Goal: Use online tool/utility: Utilize a website feature to perform a specific function

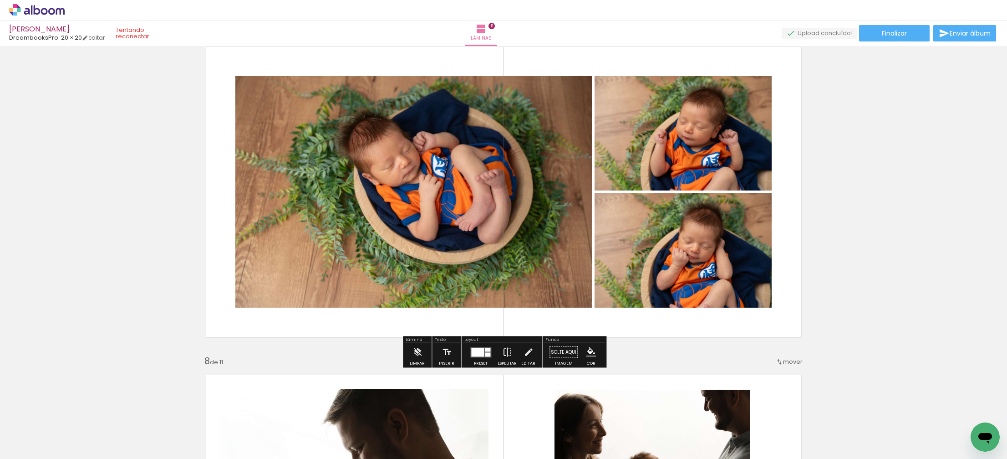
scroll to position [2001, 0]
click at [477, 355] on div at bounding box center [477, 351] width 13 height 9
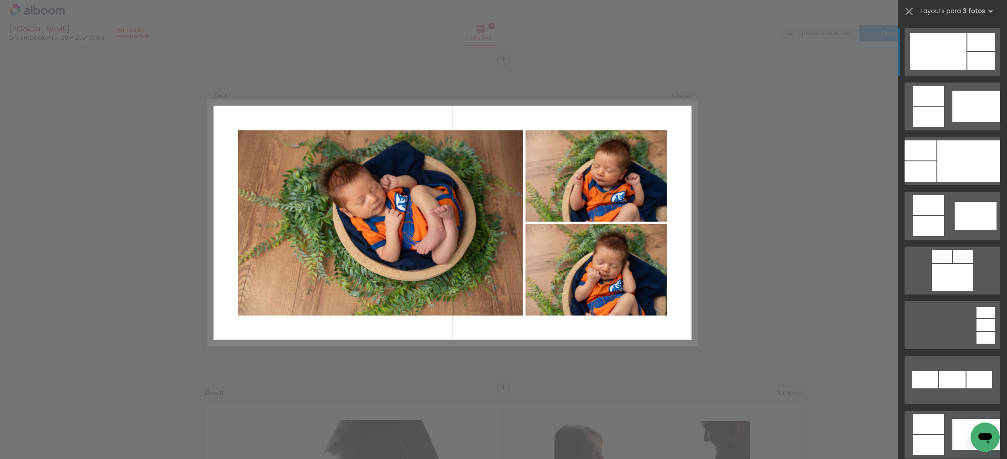
scroll to position [1969, 0]
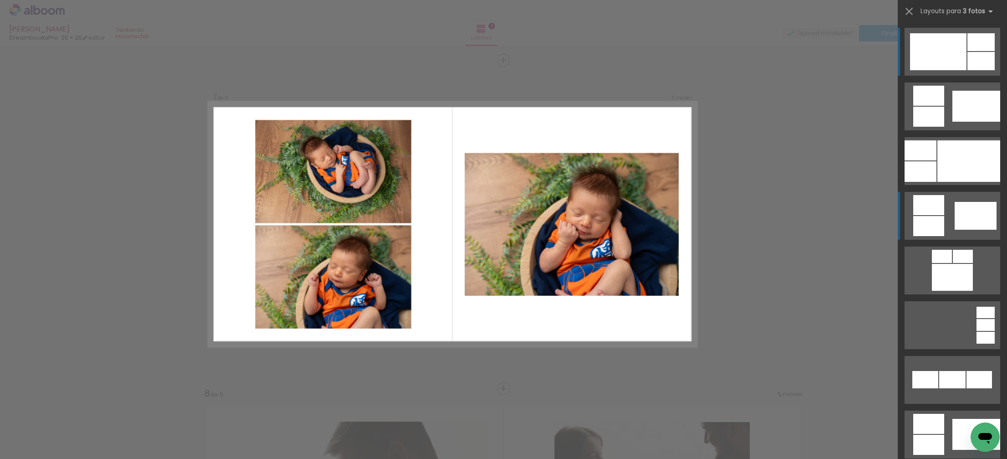
click at [930, 225] on div at bounding box center [929, 226] width 31 height 20
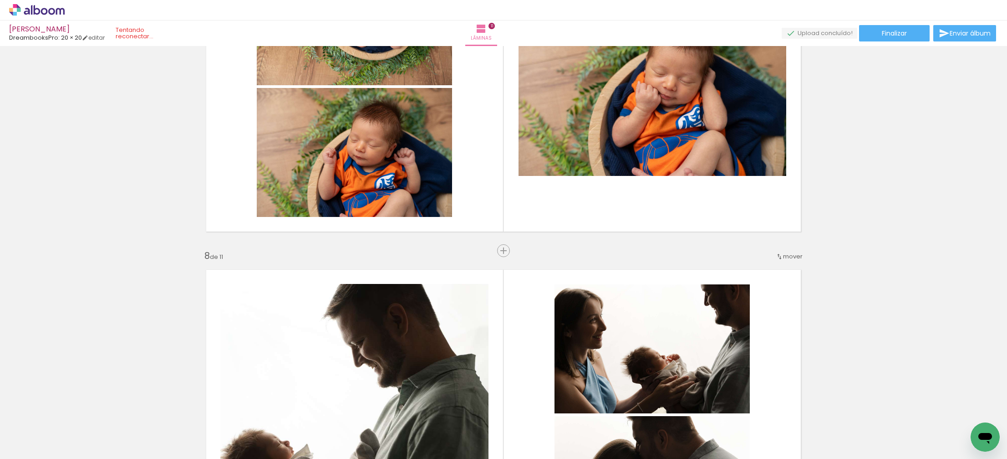
scroll to position [2104, 0]
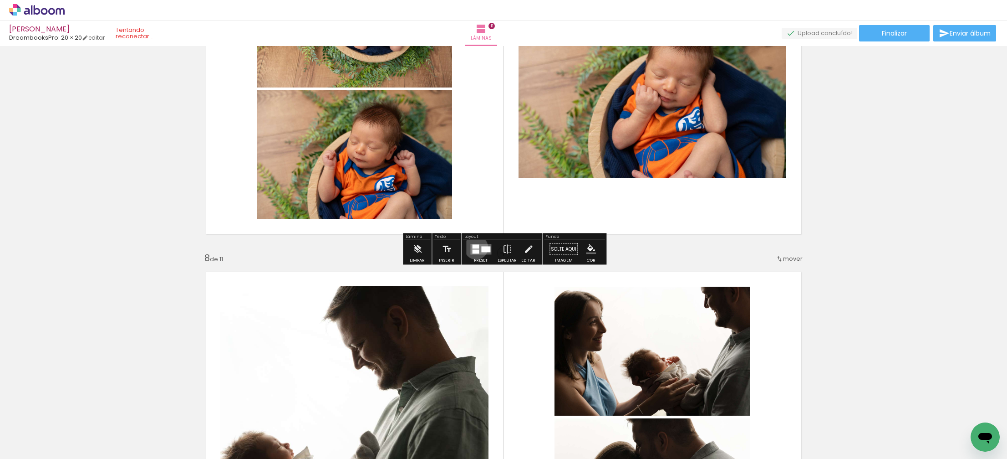
click at [474, 247] on div at bounding box center [475, 246] width 7 height 4
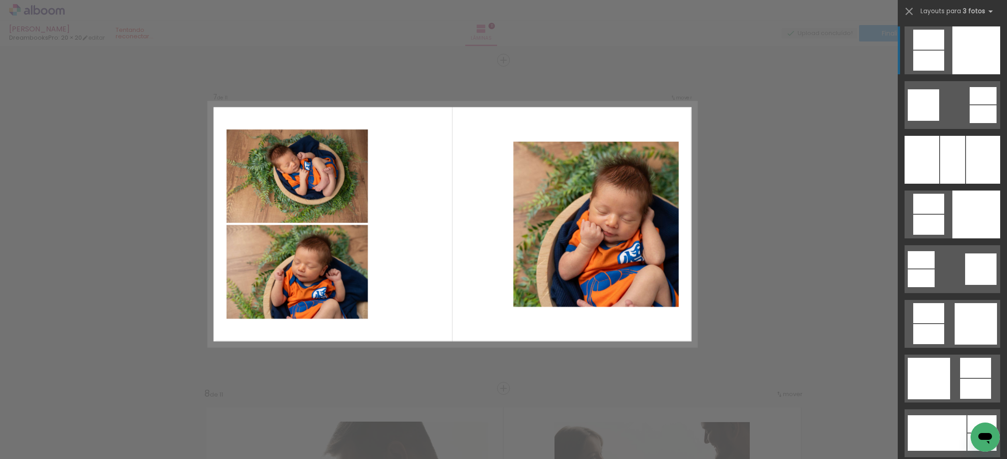
scroll to position [2516, 0]
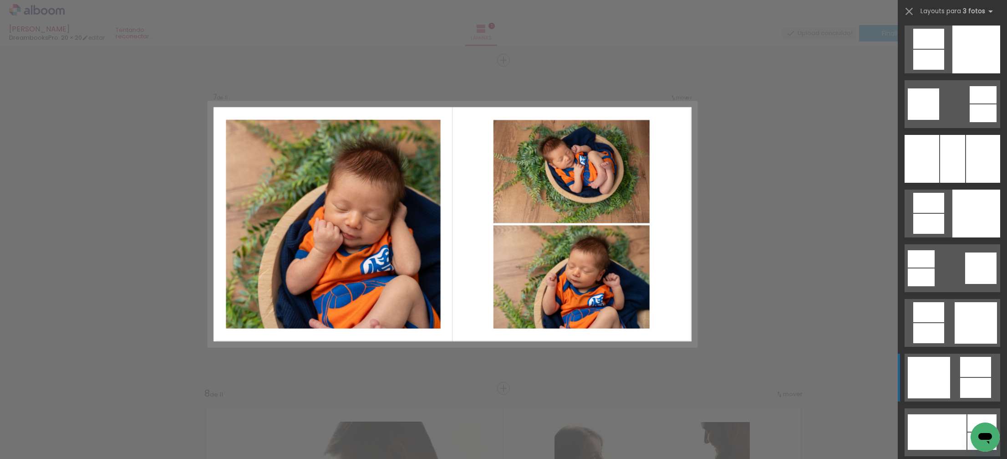
click at [926, 366] on div at bounding box center [929, 377] width 42 height 41
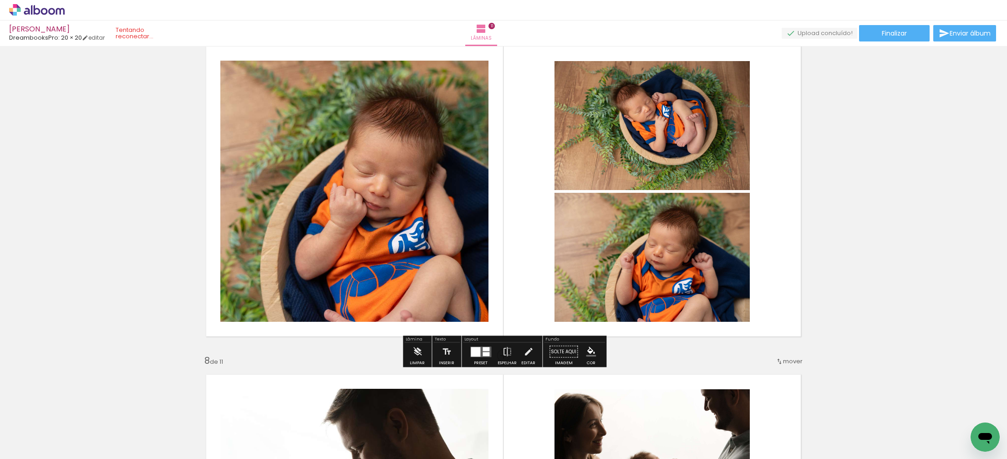
scroll to position [2009, 0]
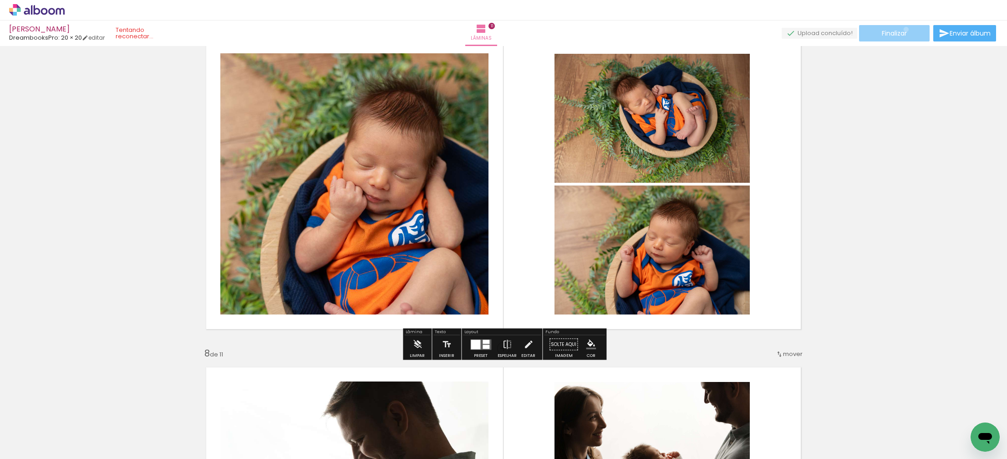
click at [903, 30] on span "Finalizar" at bounding box center [894, 33] width 25 height 6
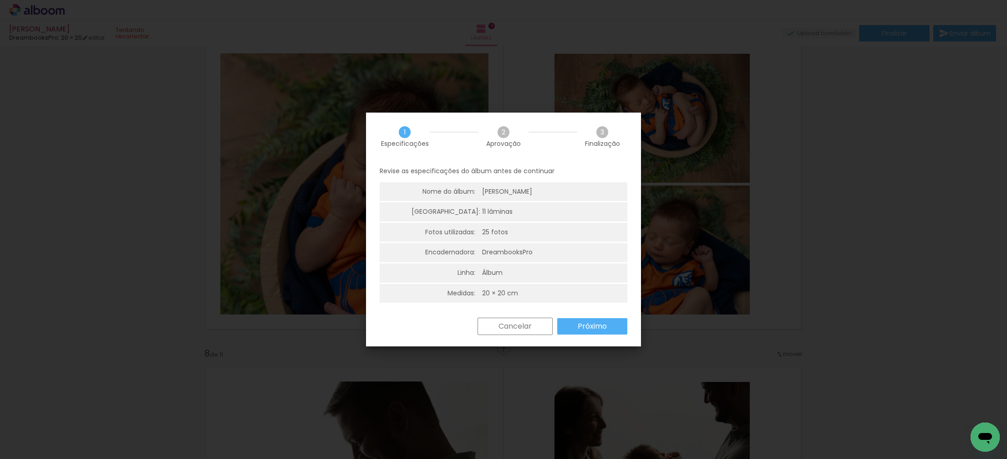
click at [582, 335] on div "Cancelar Próximo" at bounding box center [503, 332] width 275 height 31
click at [0, 0] on slot "Próximo" at bounding box center [0, 0] width 0 height 0
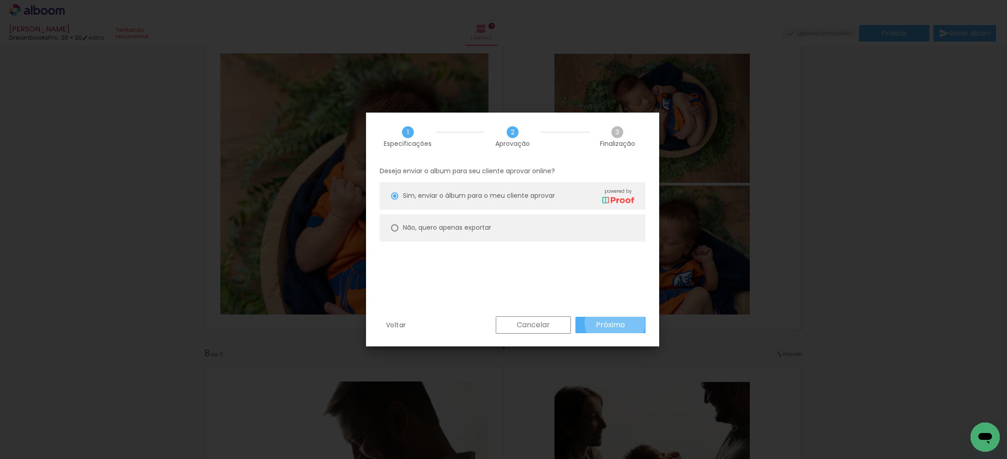
click at [0, 0] on slot "Próximo" at bounding box center [0, 0] width 0 height 0
